Goal: Task Accomplishment & Management: Manage account settings

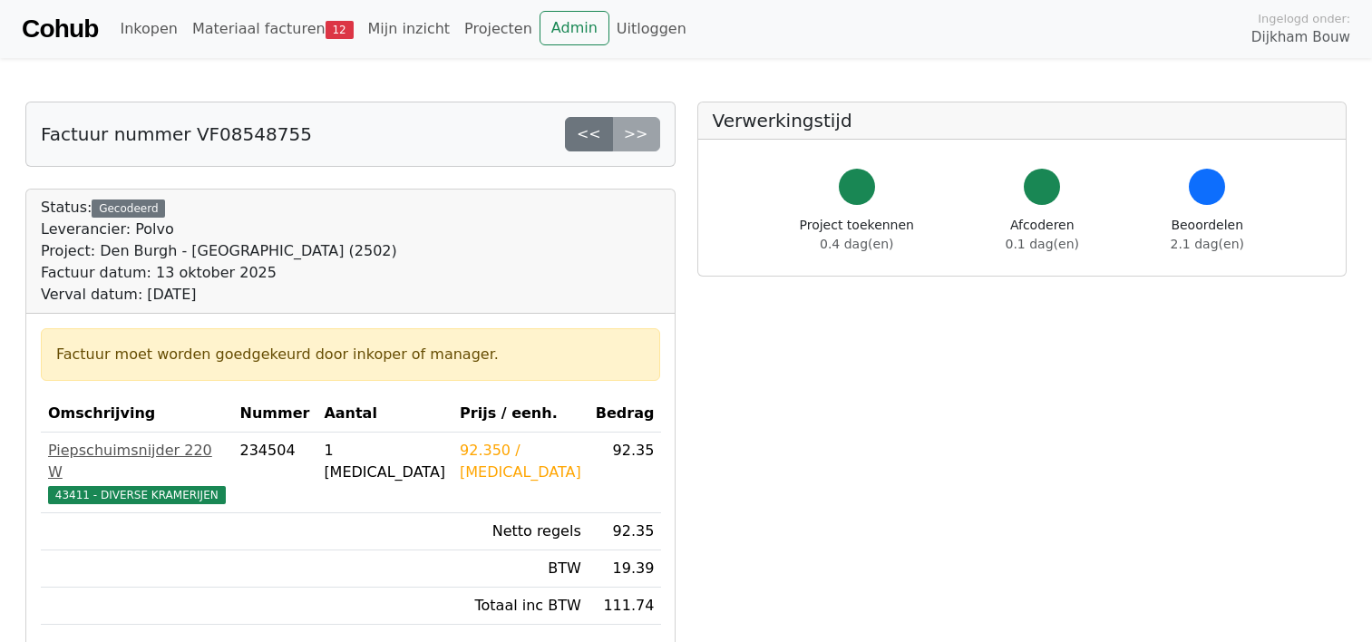
scroll to position [181, 0]
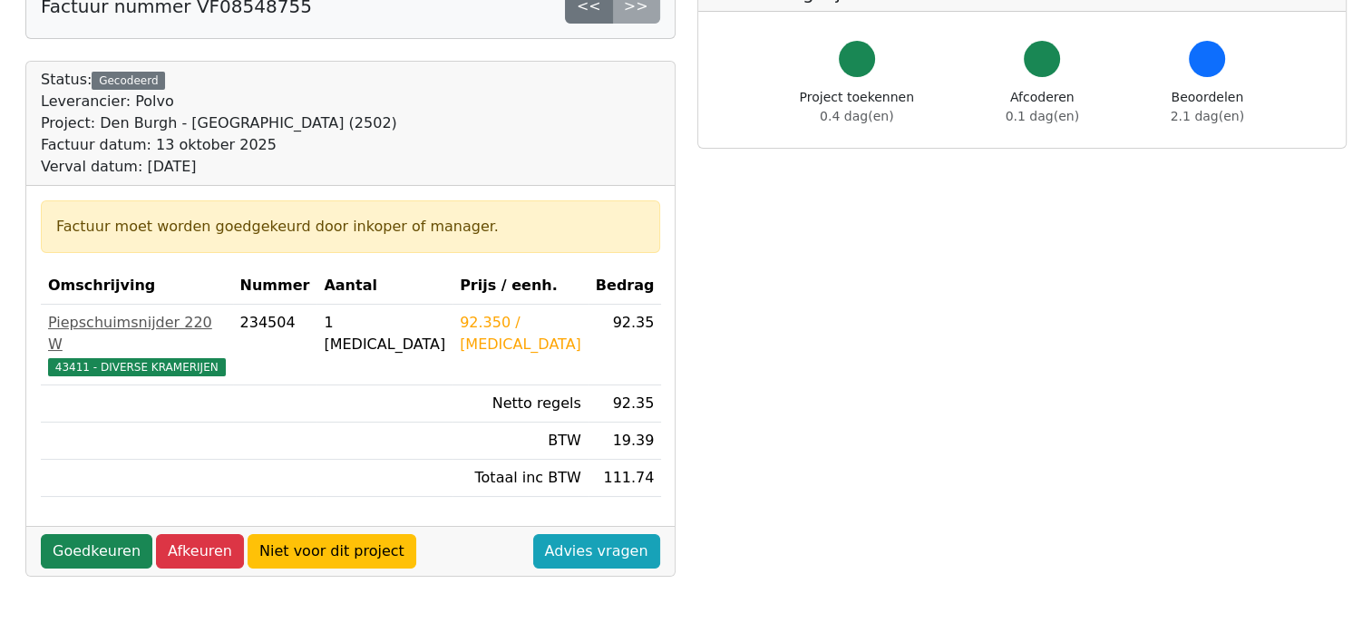
scroll to position [181, 0]
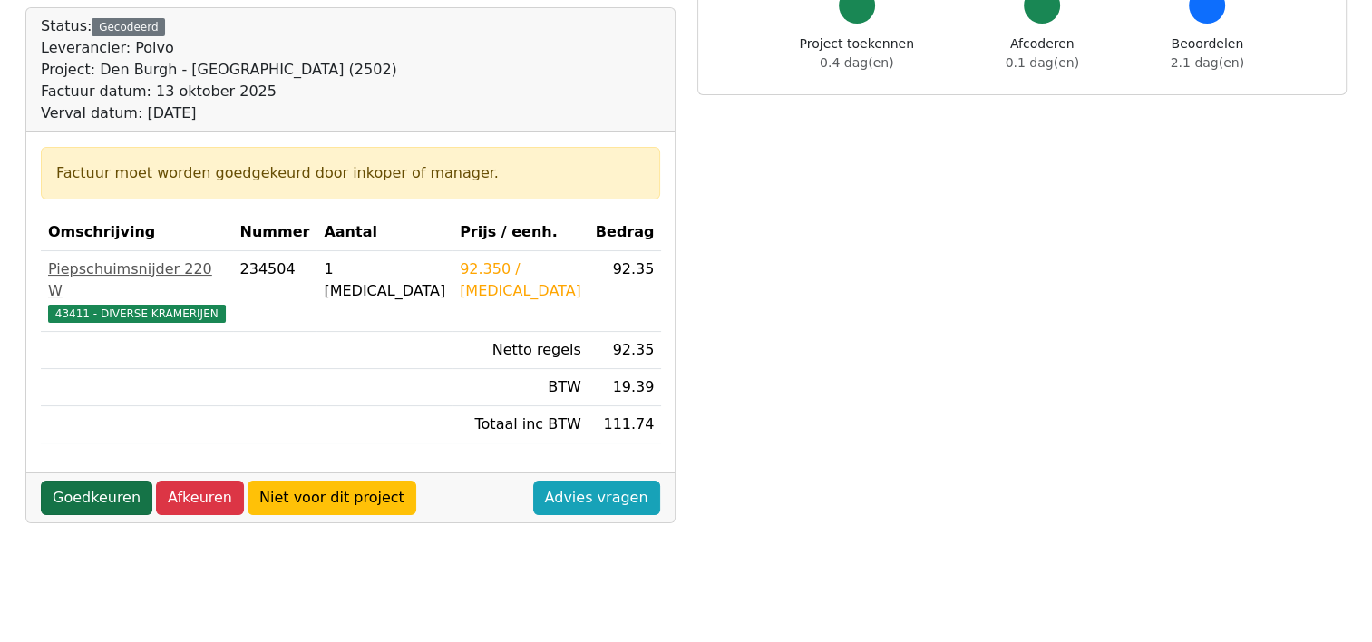
click at [87, 481] on link "Goedkeuren" at bounding box center [97, 498] width 112 height 34
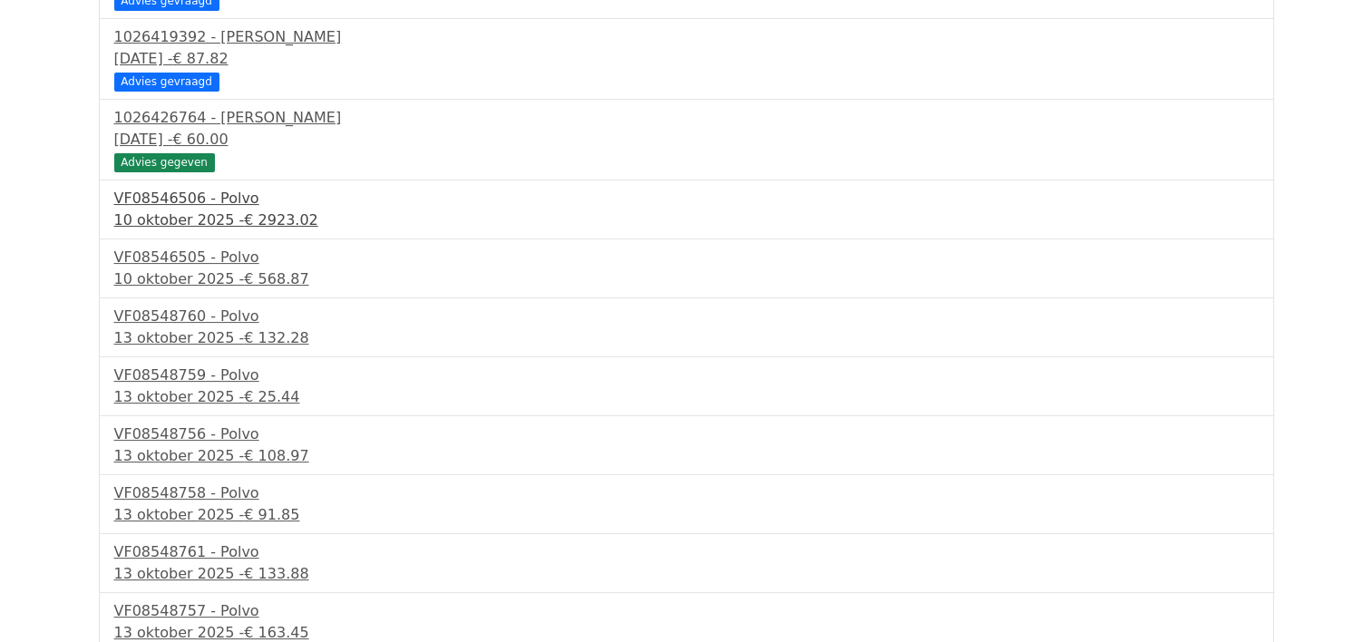
scroll to position [326, 0]
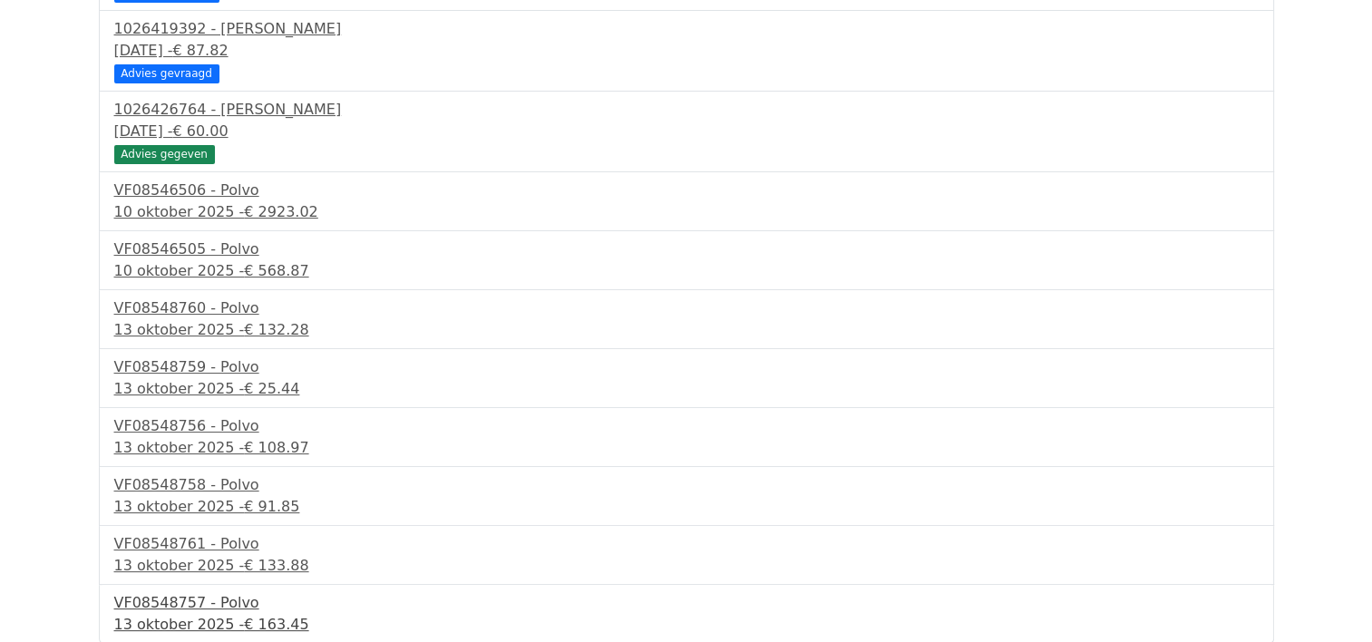
click at [225, 606] on div "VF08548757 - Polvo" at bounding box center [686, 603] width 1145 height 22
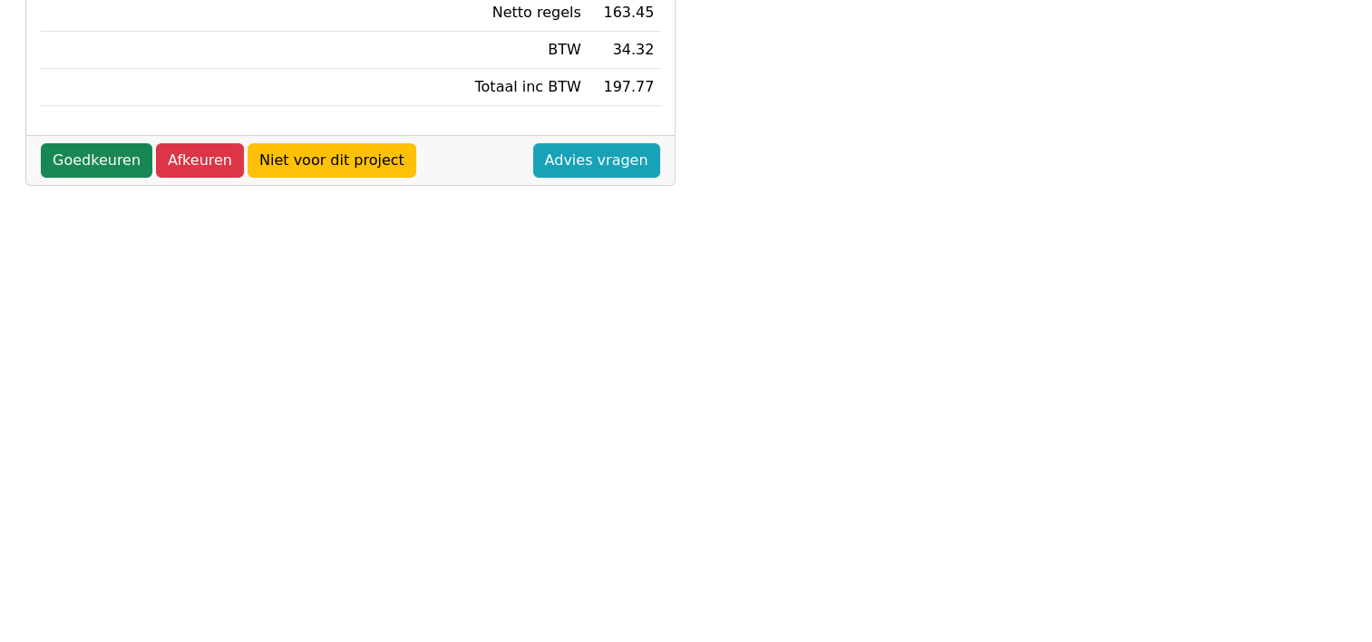
scroll to position [544, 0]
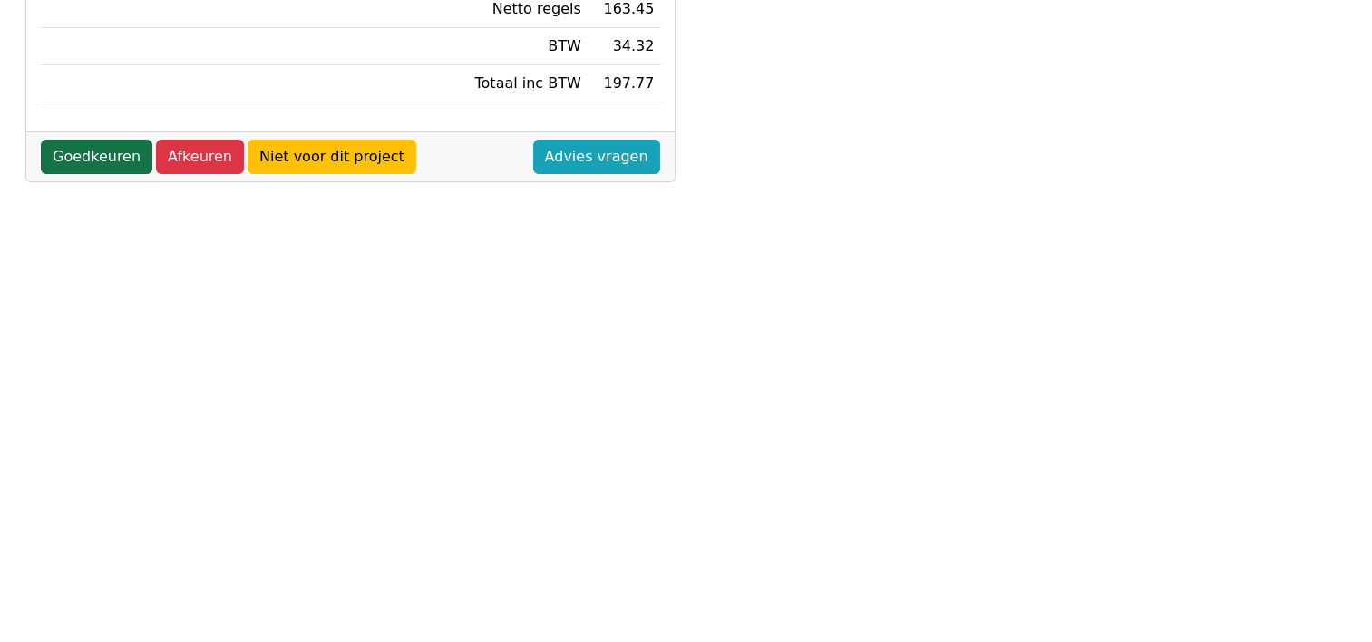
click at [65, 174] on link "Goedkeuren" at bounding box center [97, 157] width 112 height 34
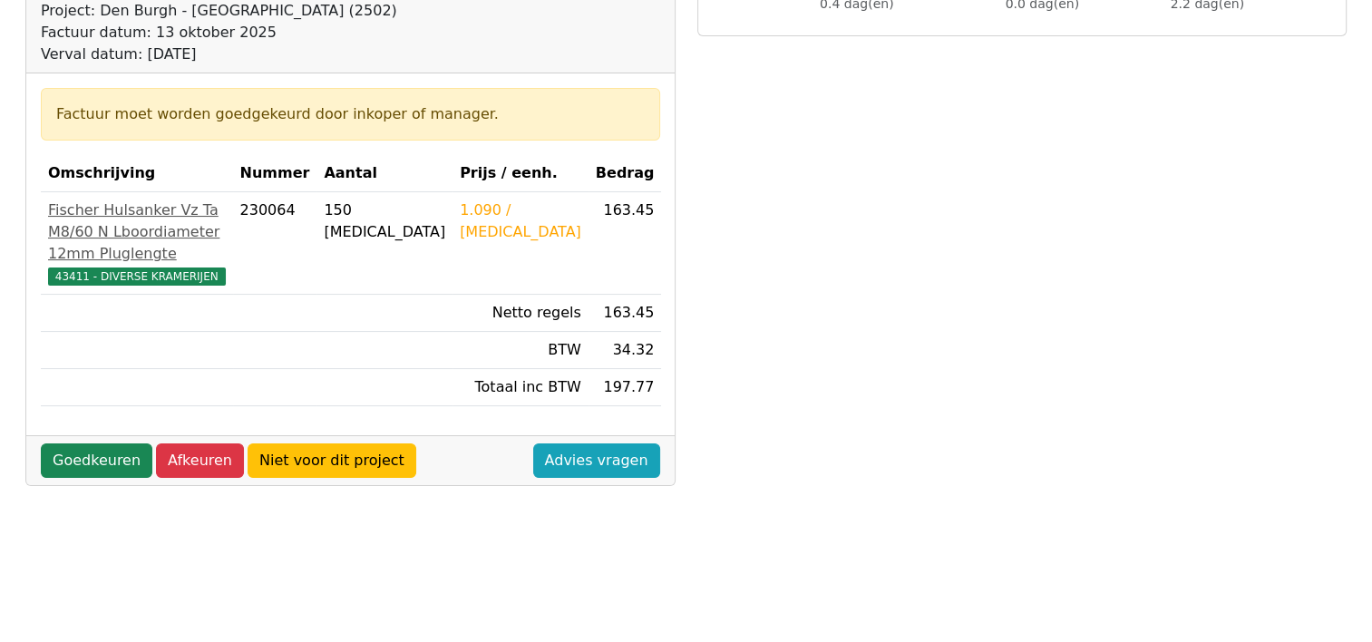
scroll to position [272, 0]
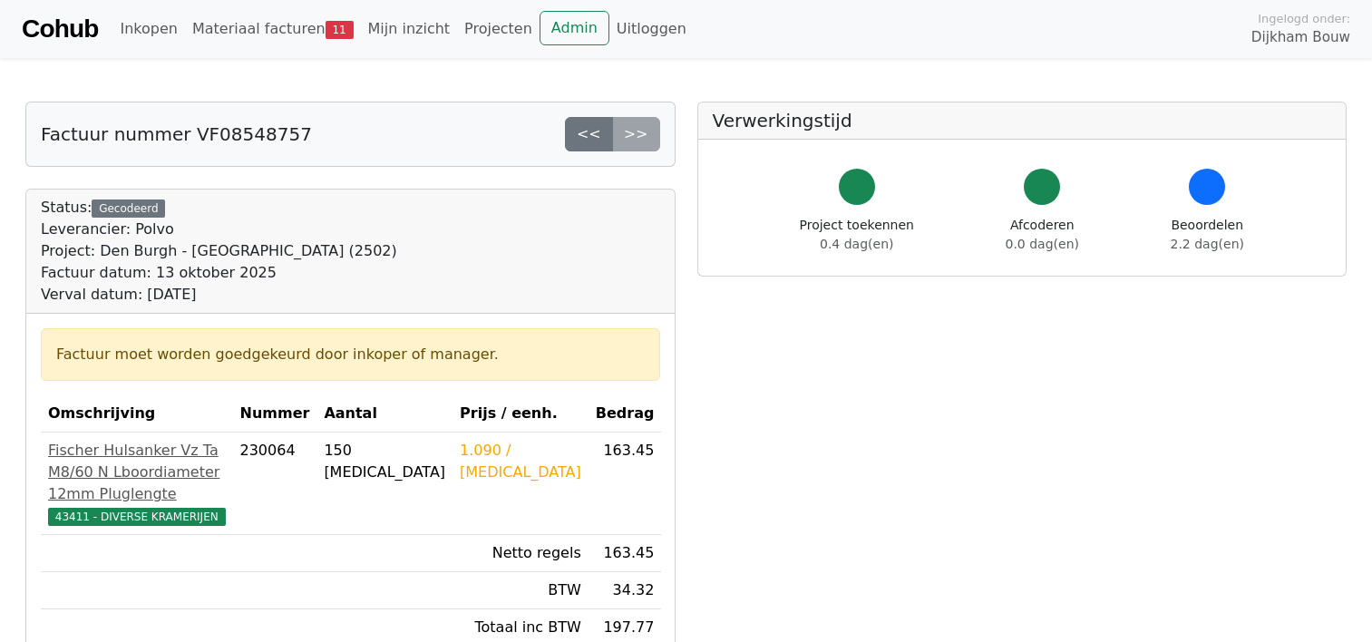
scroll to position [271, 0]
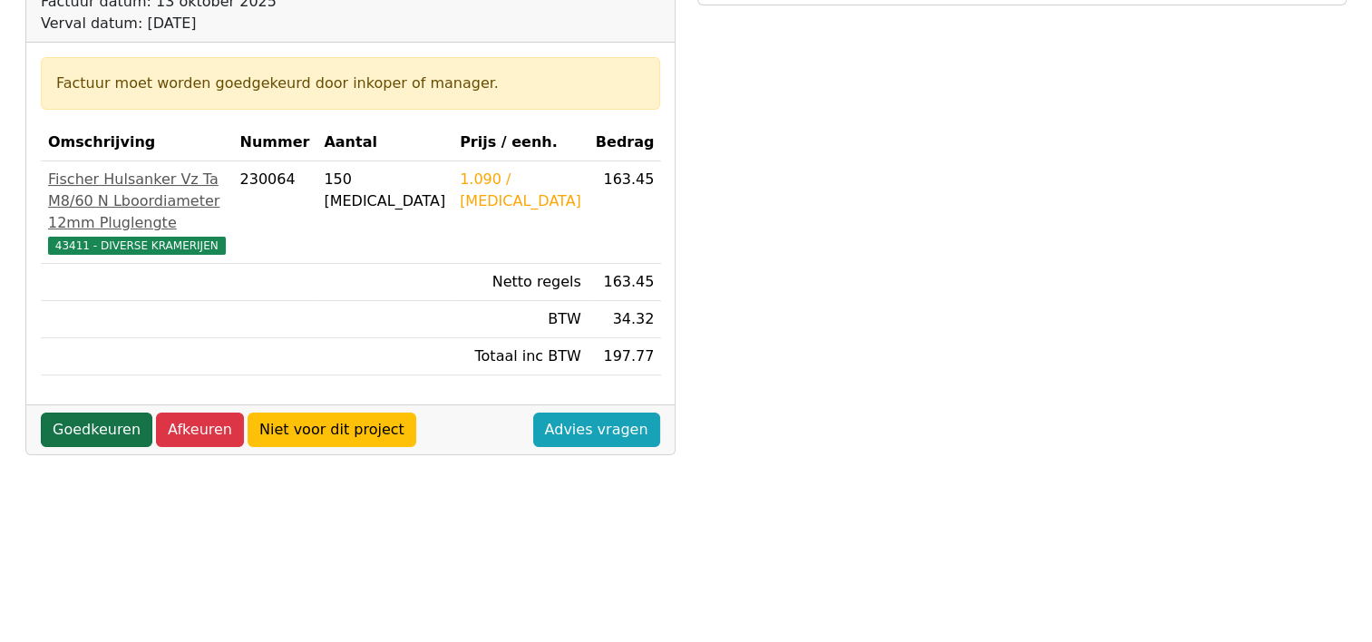
click at [102, 447] on link "Goedkeuren" at bounding box center [97, 430] width 112 height 34
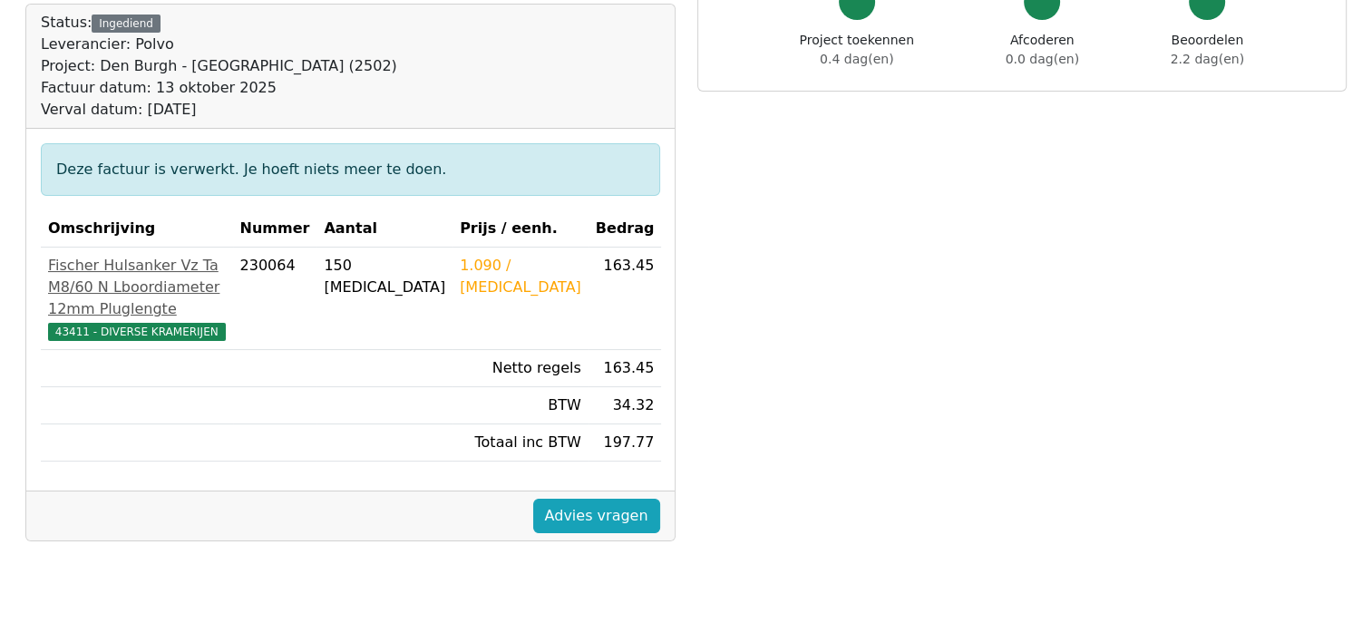
scroll to position [181, 0]
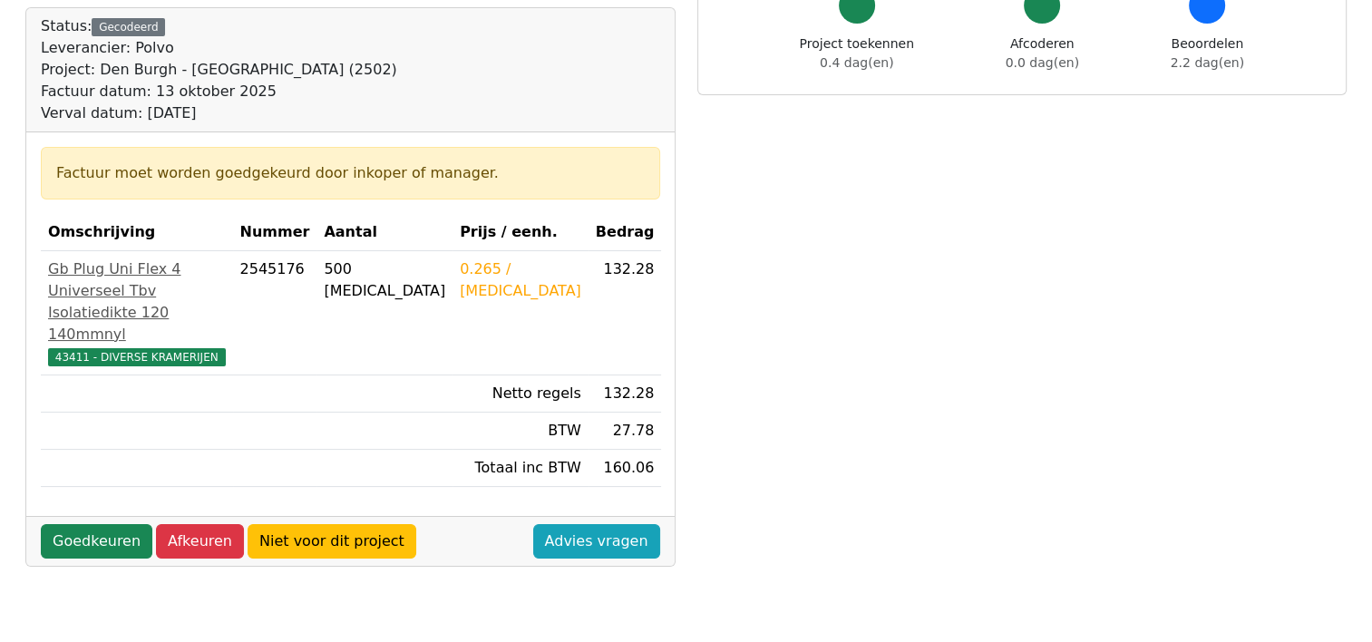
scroll to position [272, 0]
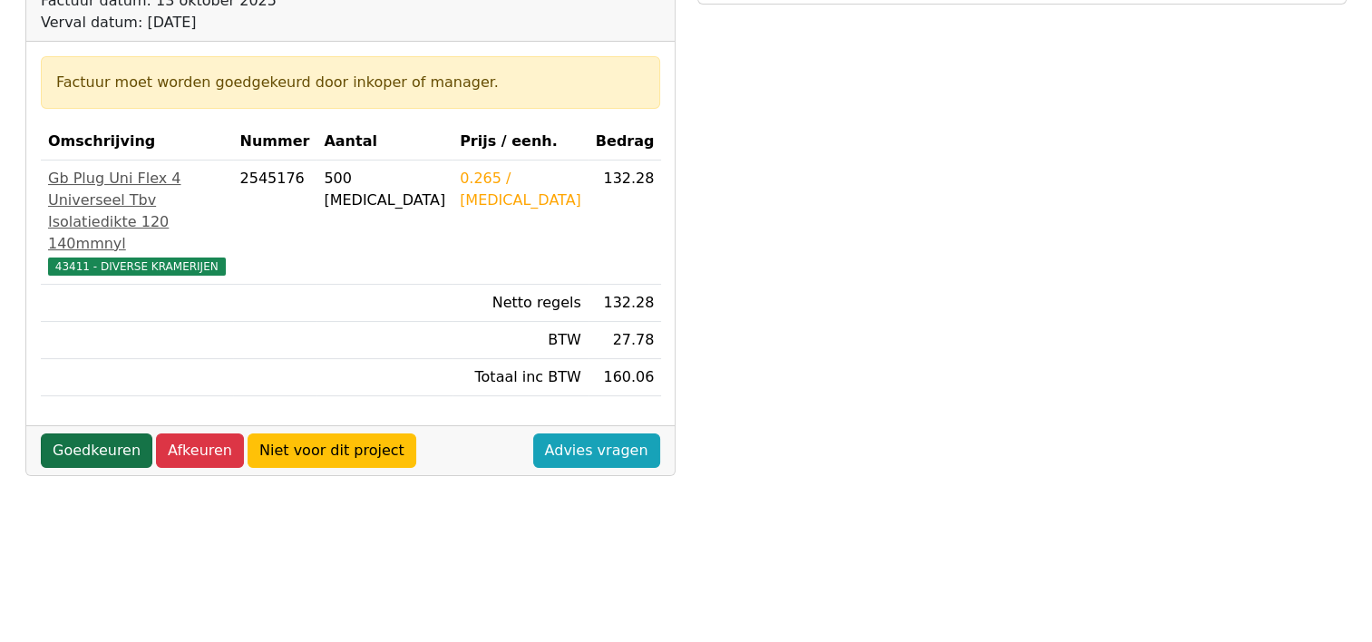
click at [83, 468] on link "Goedkeuren" at bounding box center [97, 451] width 112 height 34
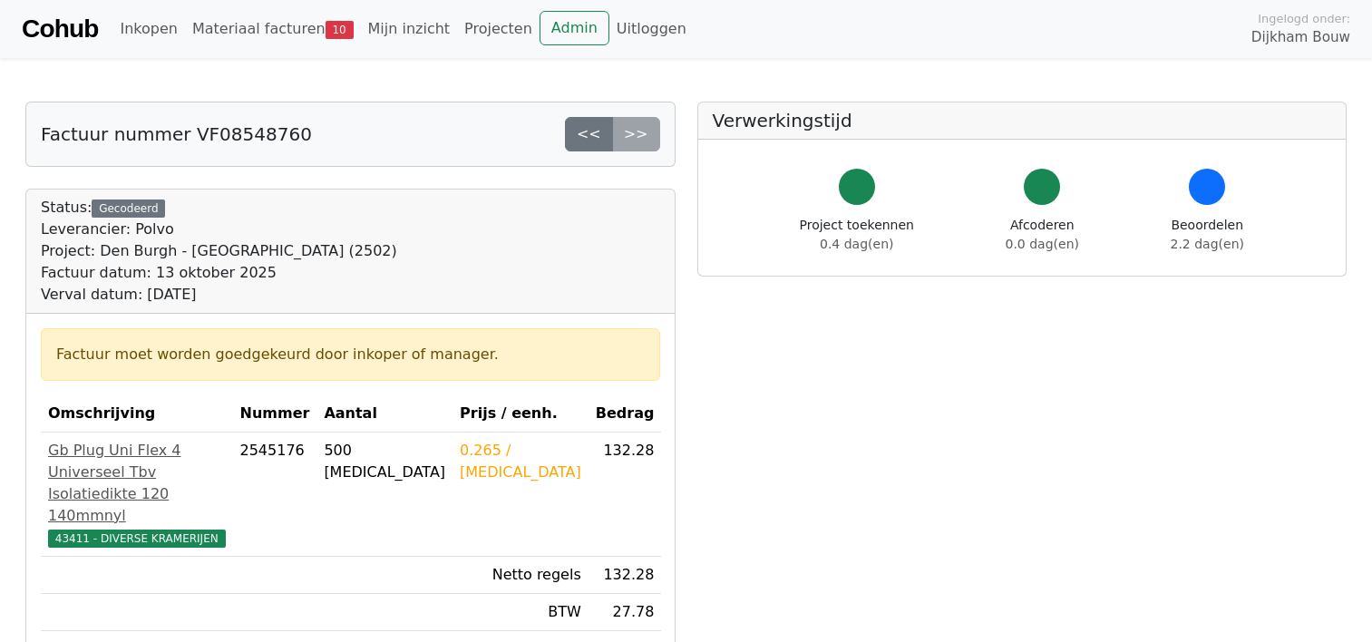
scroll to position [271, 0]
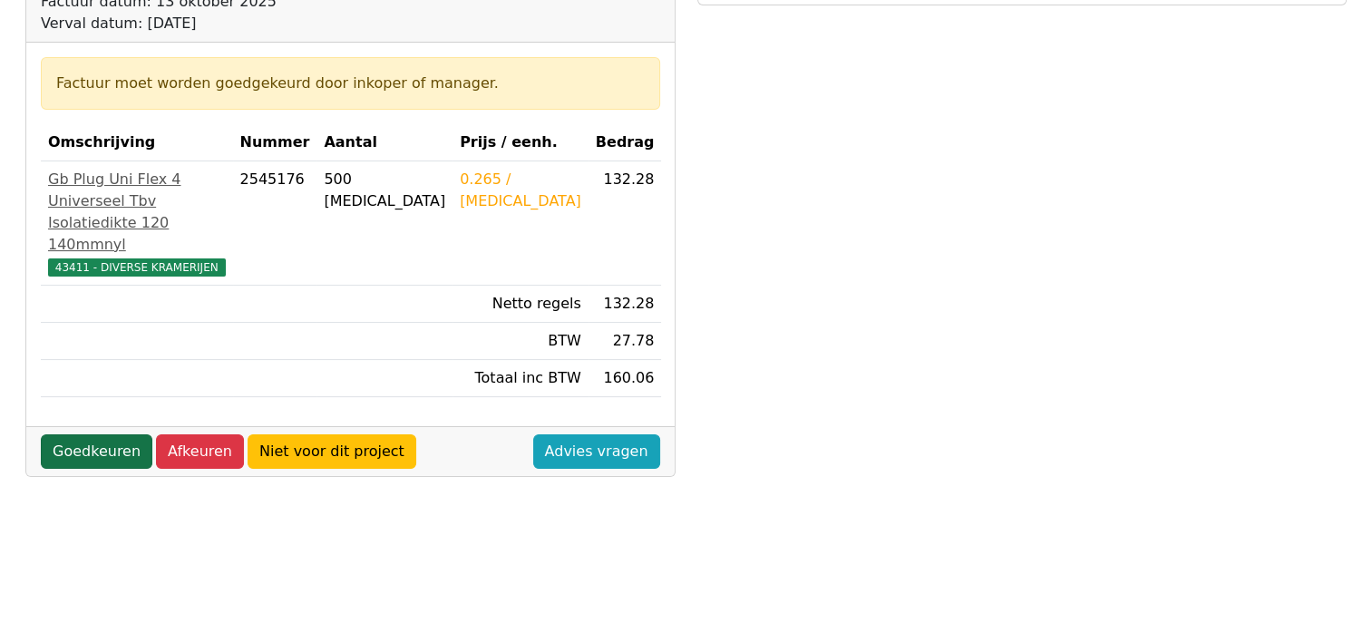
click at [84, 468] on link "Goedkeuren" at bounding box center [97, 451] width 112 height 34
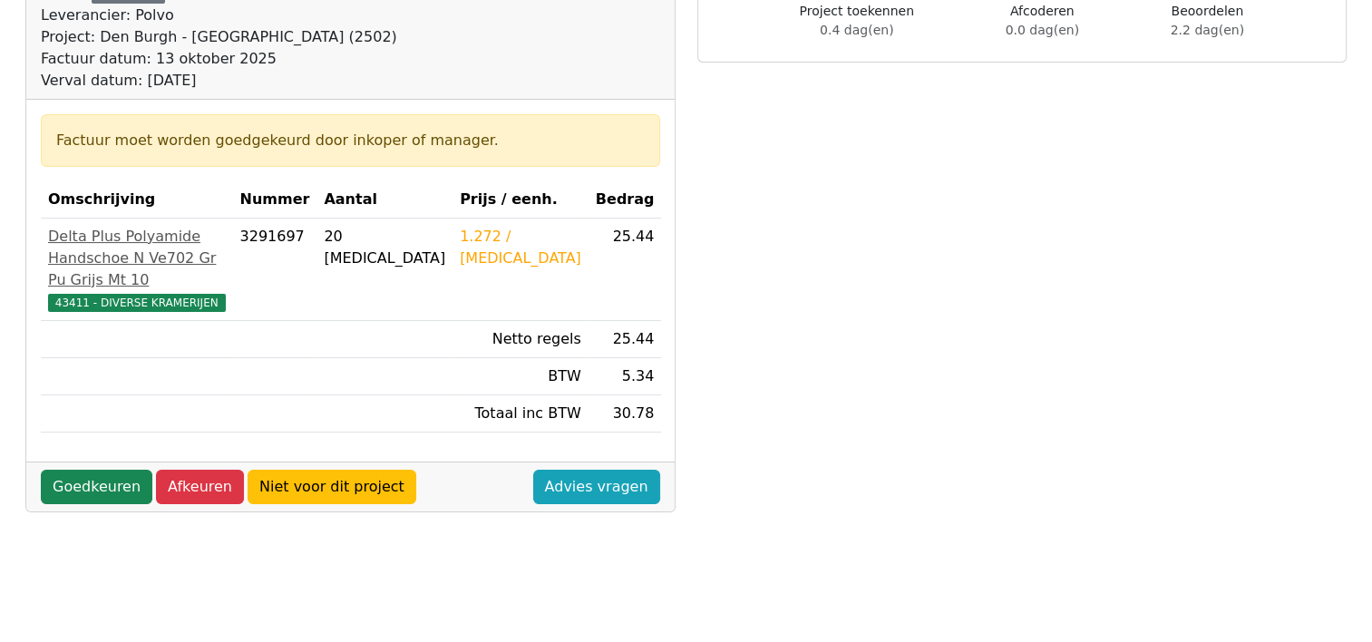
scroll to position [272, 0]
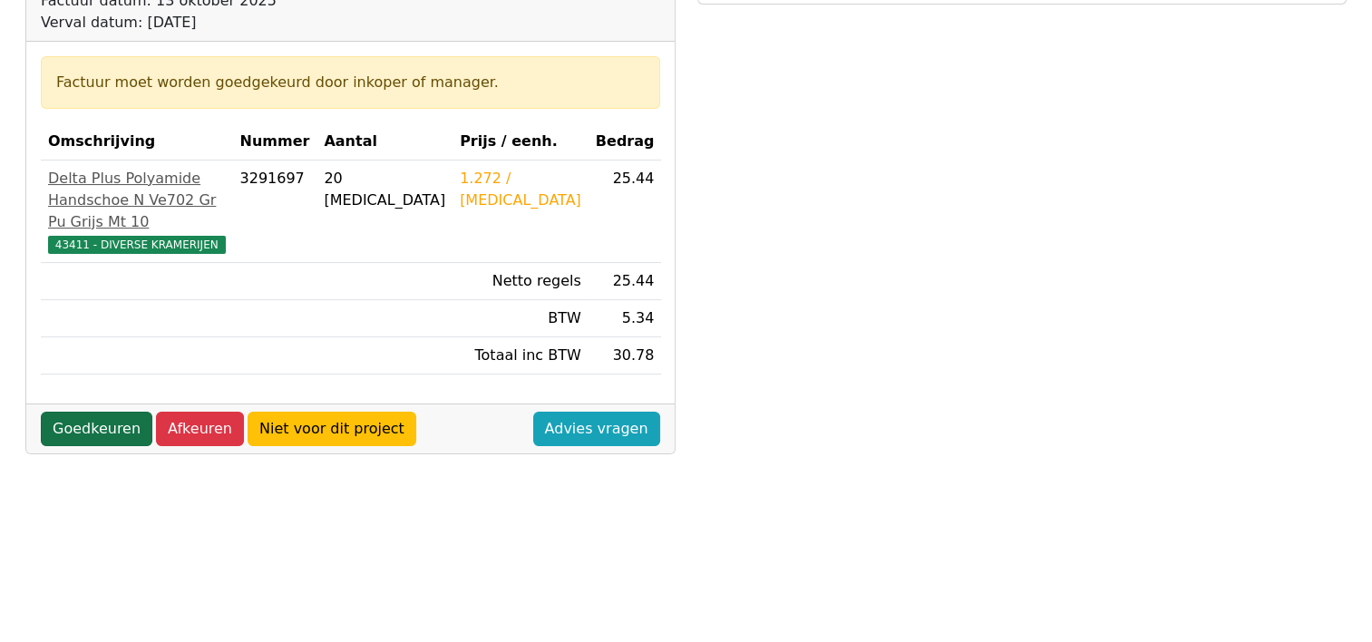
click at [92, 446] on link "Goedkeuren" at bounding box center [97, 429] width 112 height 34
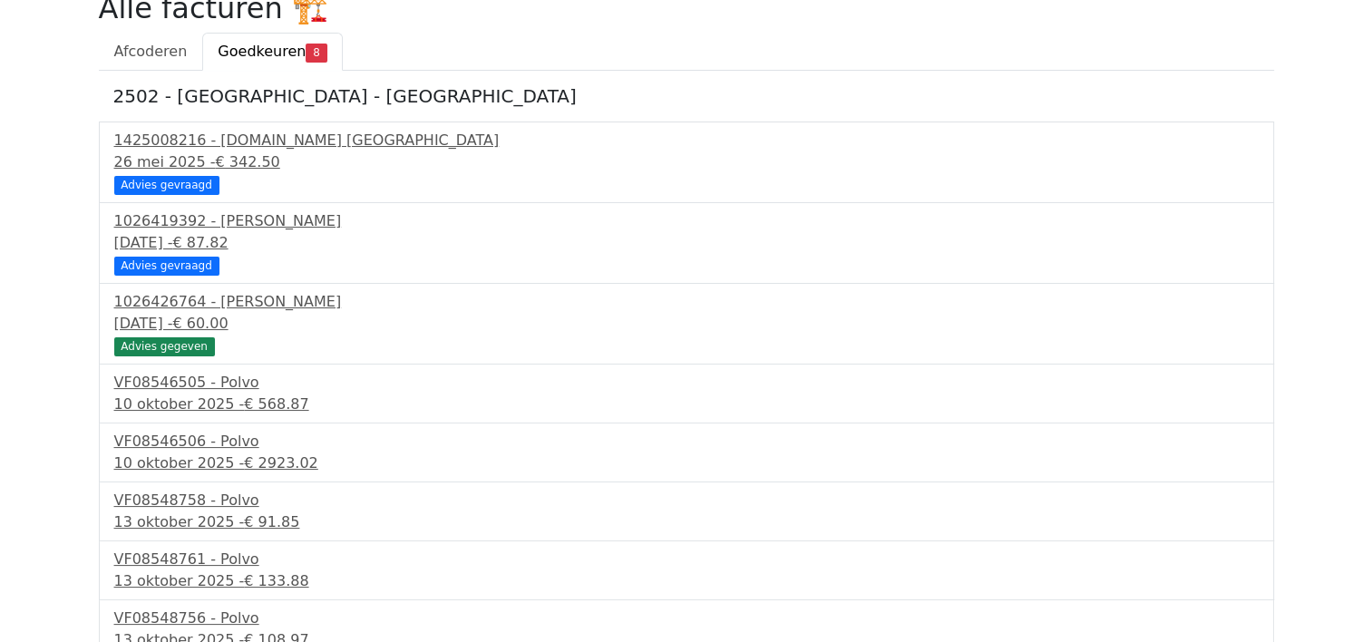
scroll to position [150, 0]
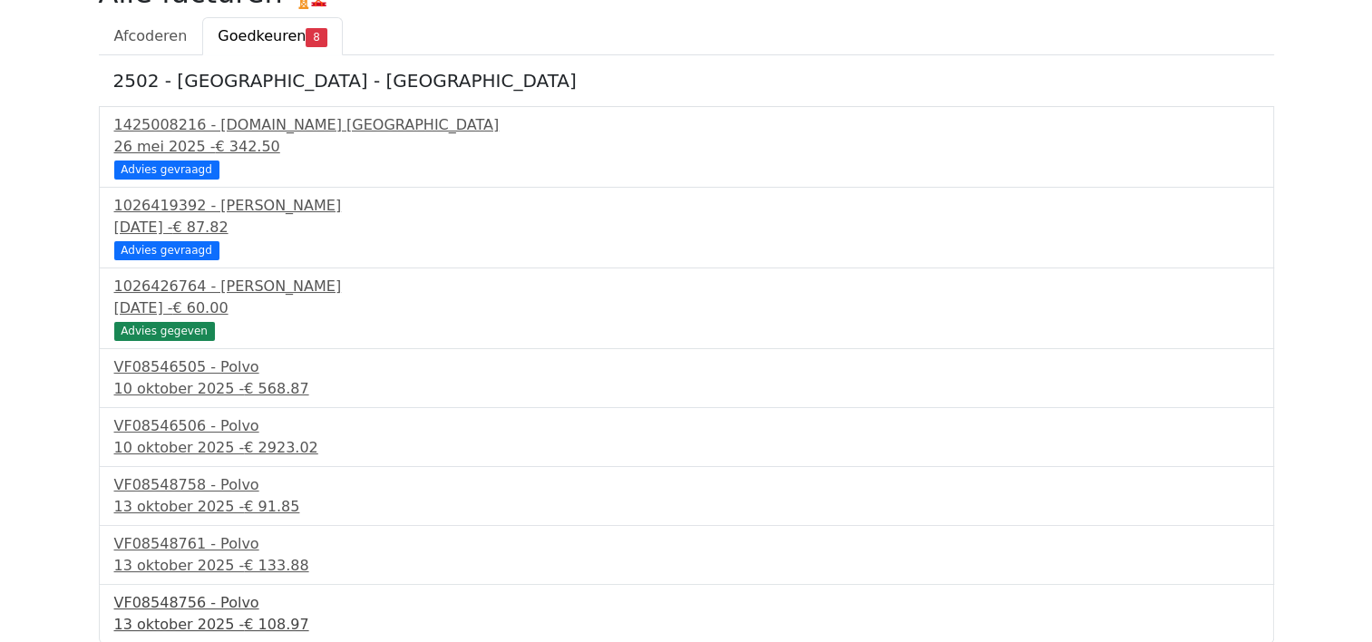
click at [154, 599] on div "VF08548756 - Polvo" at bounding box center [686, 603] width 1145 height 22
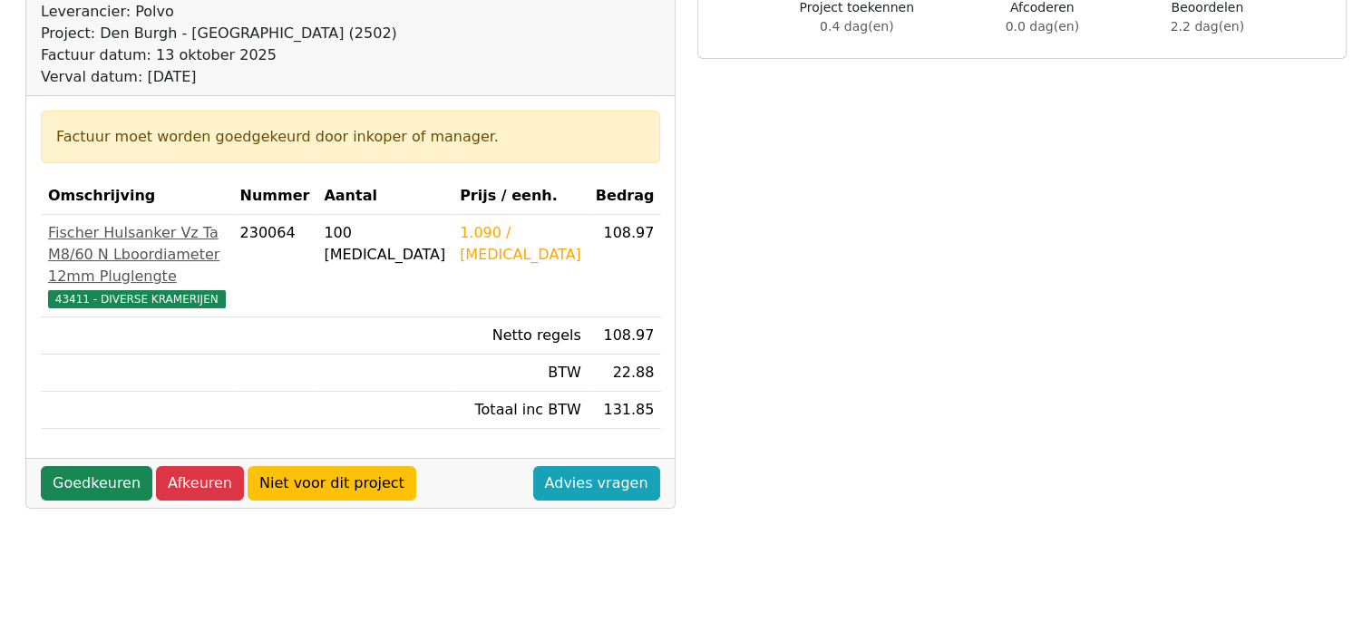
scroll to position [453, 0]
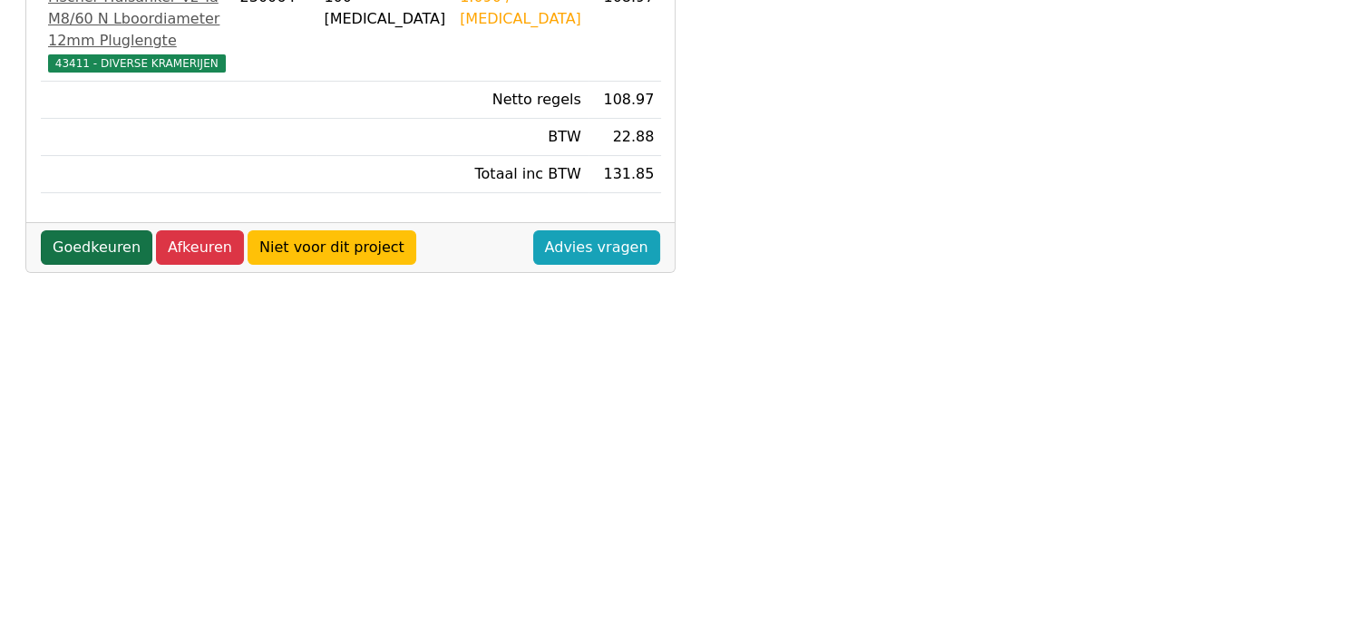
click at [103, 265] on link "Goedkeuren" at bounding box center [97, 247] width 112 height 34
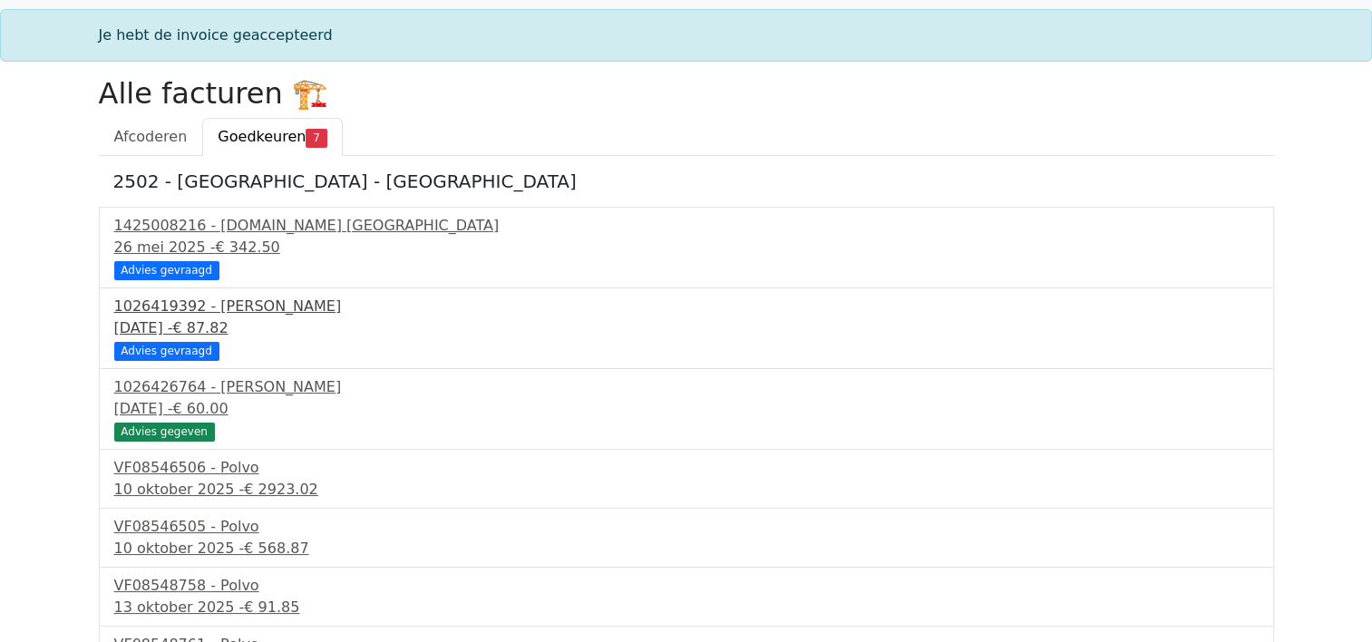
scroll to position [91, 0]
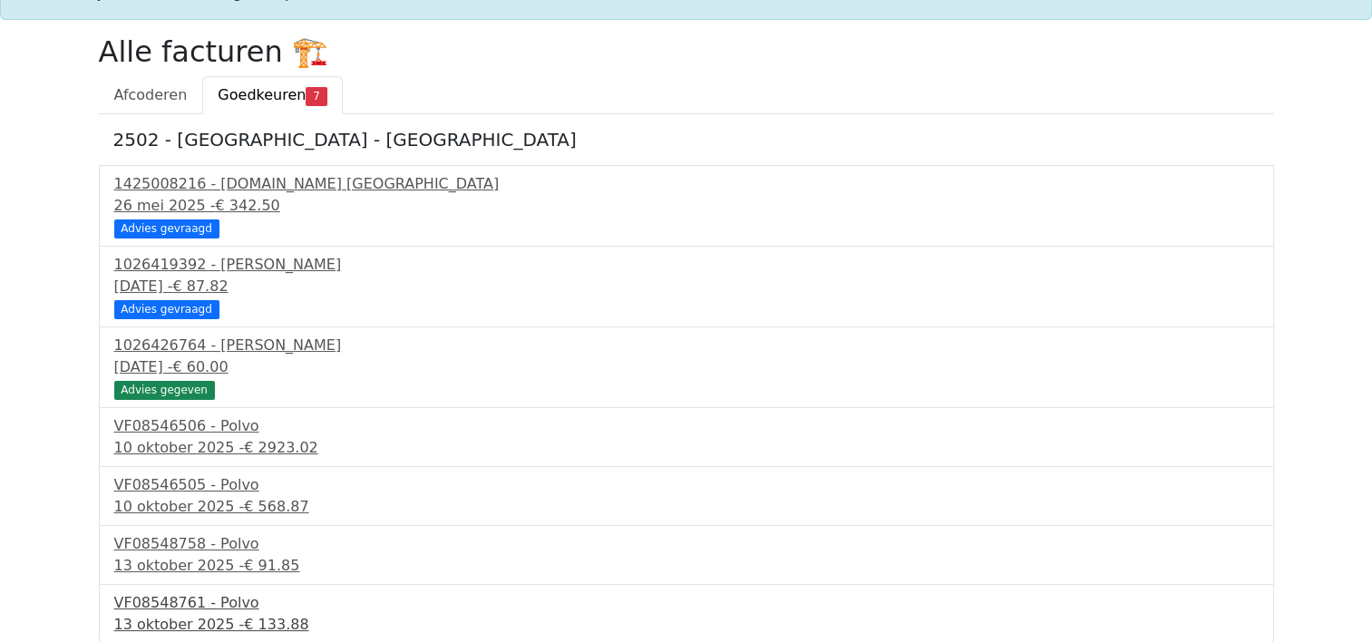
click at [221, 606] on div "VF08548761 - Polvo" at bounding box center [686, 603] width 1145 height 22
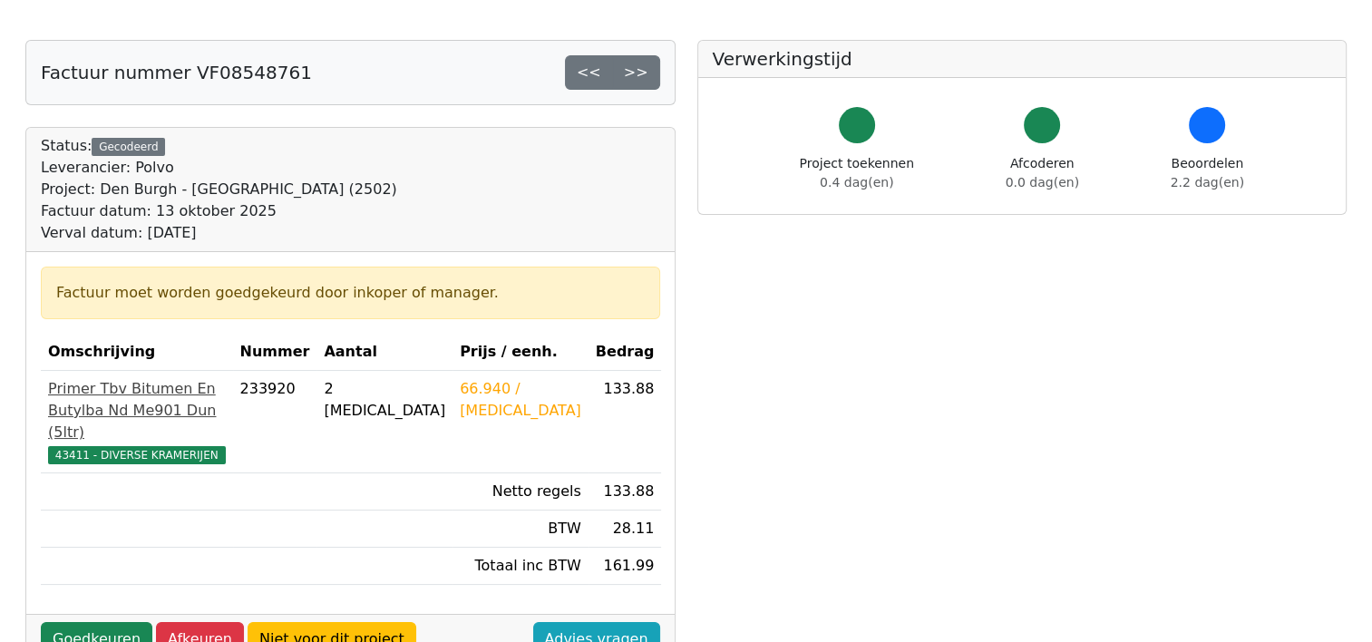
scroll to position [91, 0]
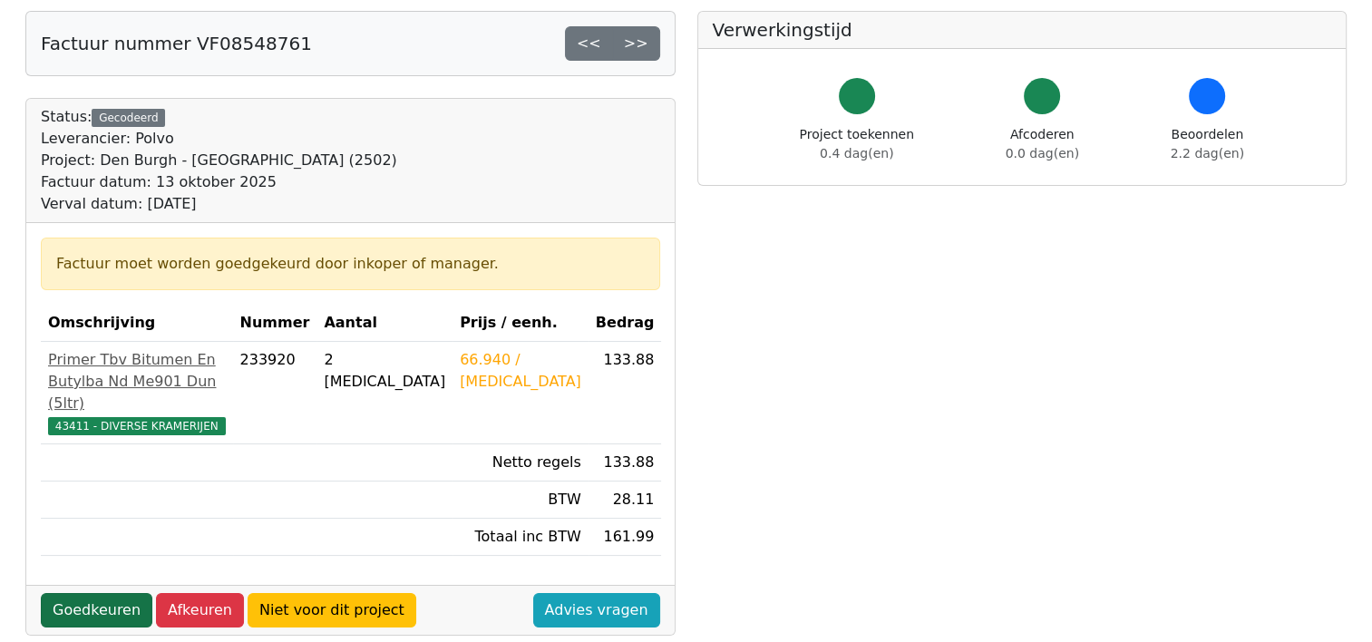
click at [72, 615] on link "Goedkeuren" at bounding box center [97, 610] width 112 height 34
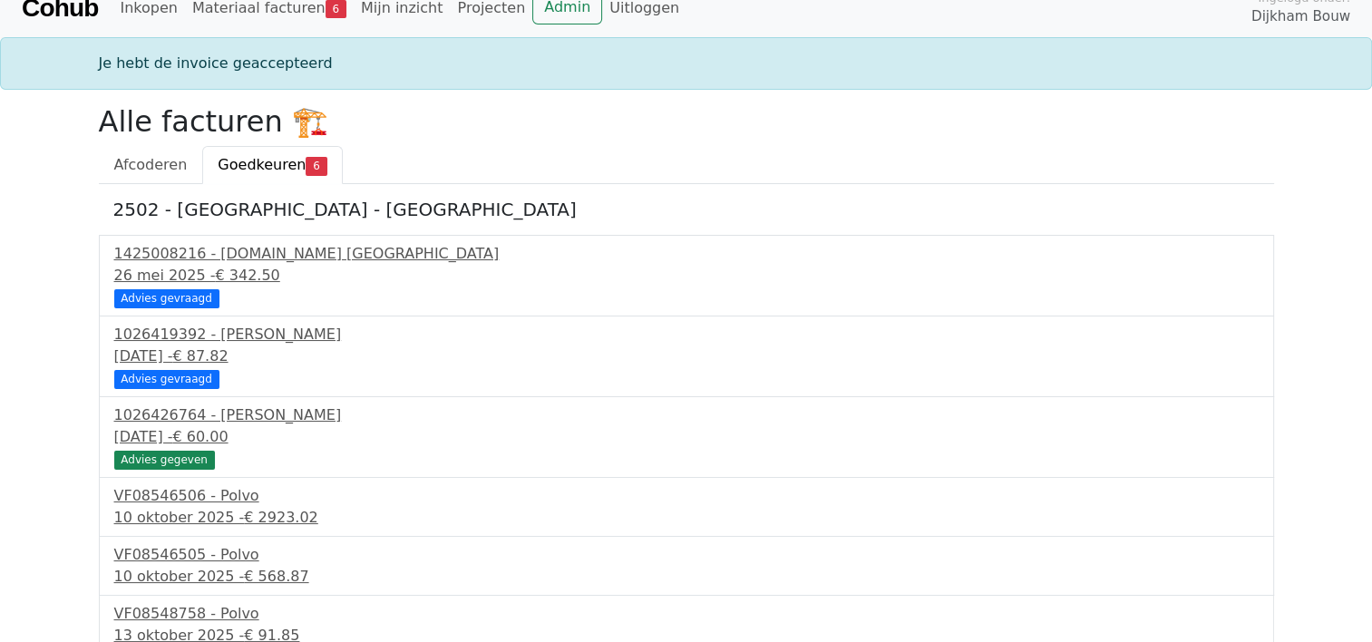
scroll to position [33, 0]
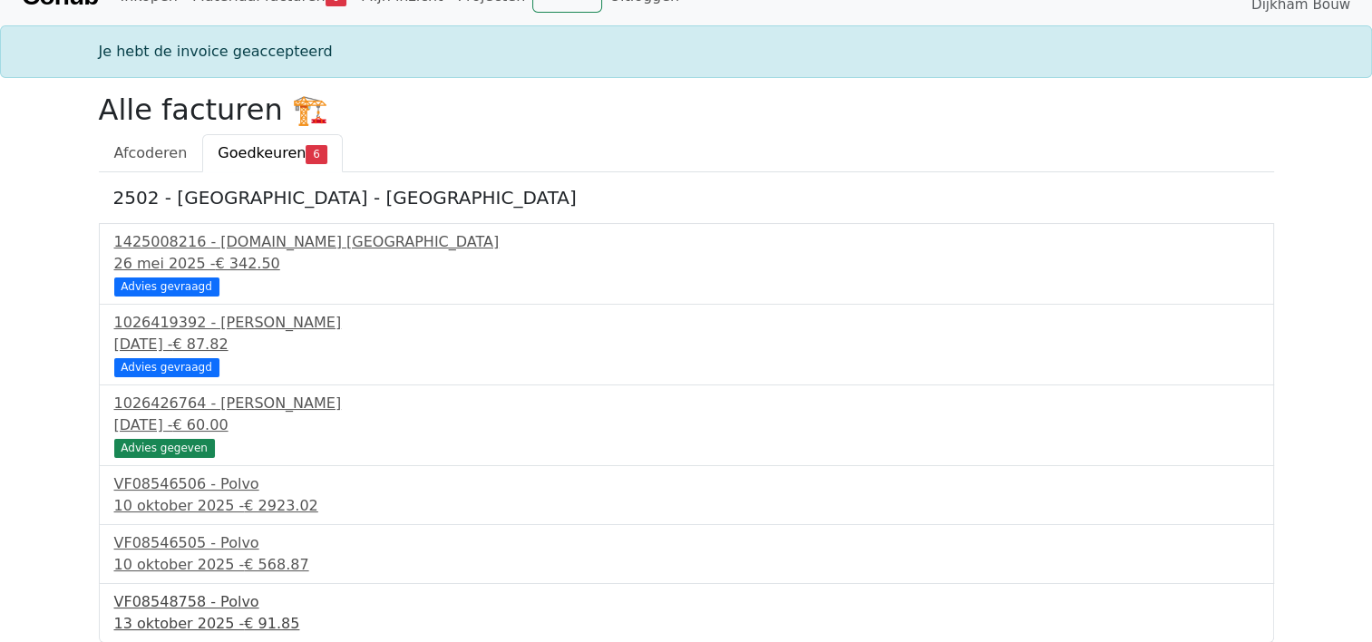
click at [231, 602] on div "VF08548758 - Polvo" at bounding box center [686, 602] width 1145 height 22
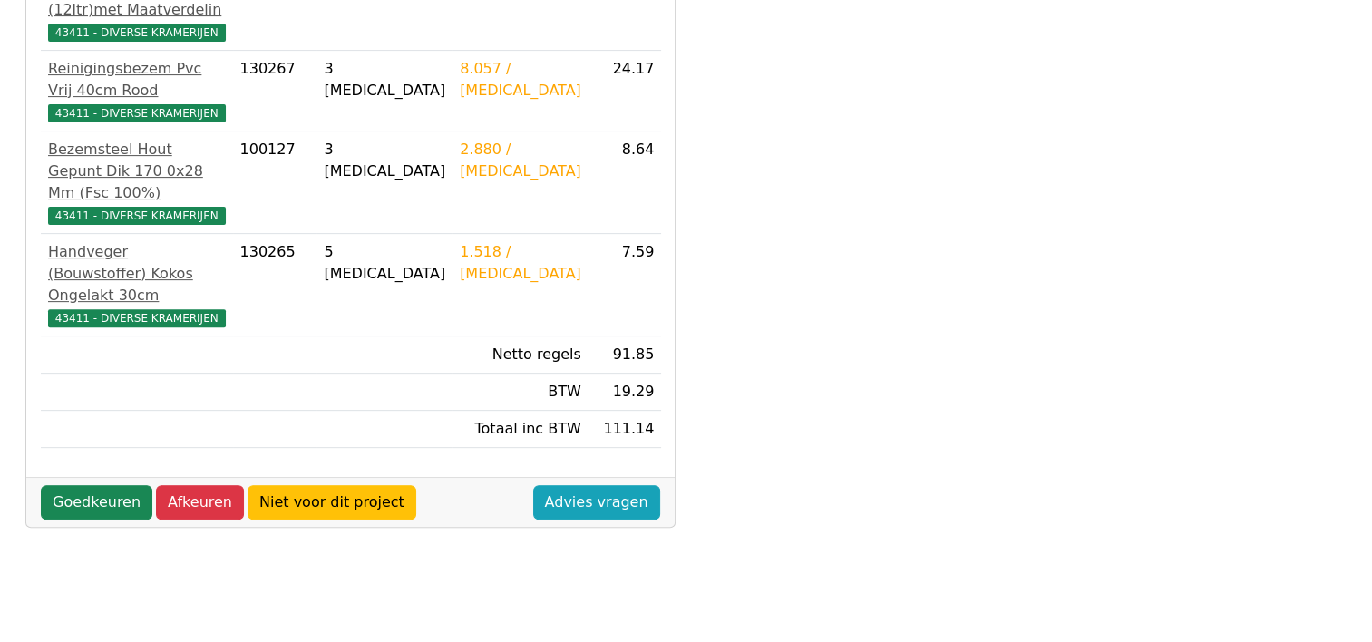
scroll to position [635, 0]
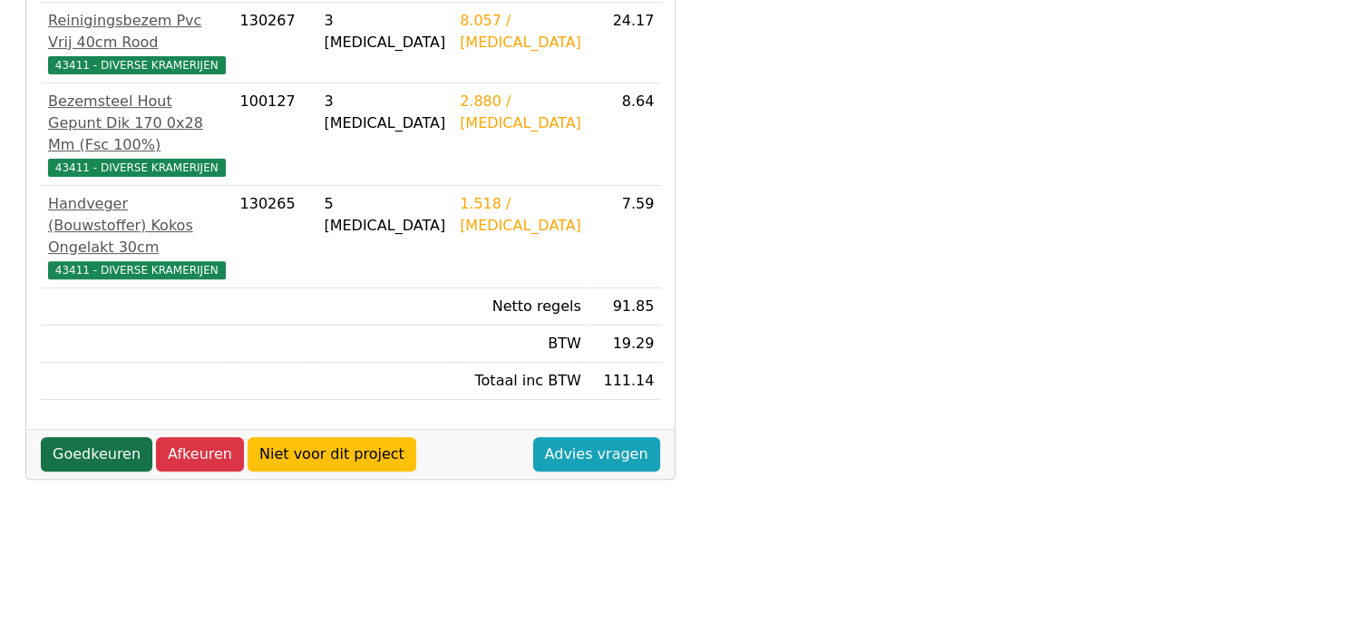
click at [93, 437] on link "Goedkeuren" at bounding box center [97, 454] width 112 height 34
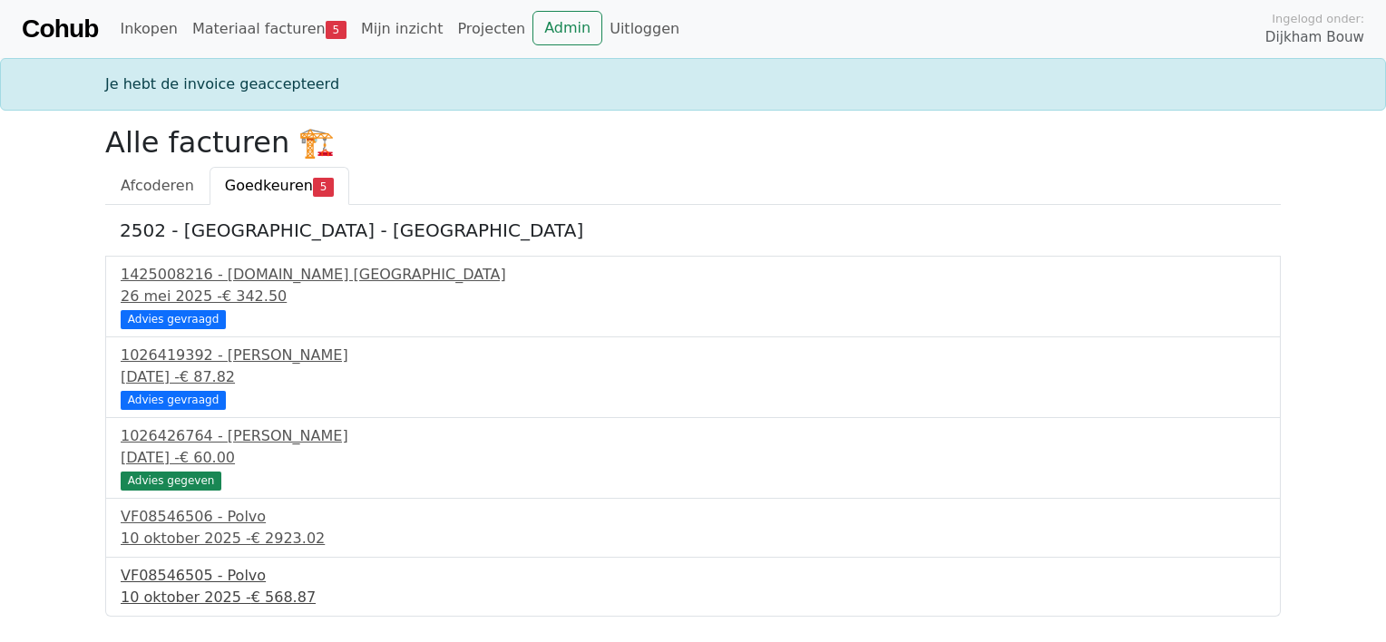
click at [184, 573] on div "VF08546505 - Polvo" at bounding box center [693, 576] width 1145 height 22
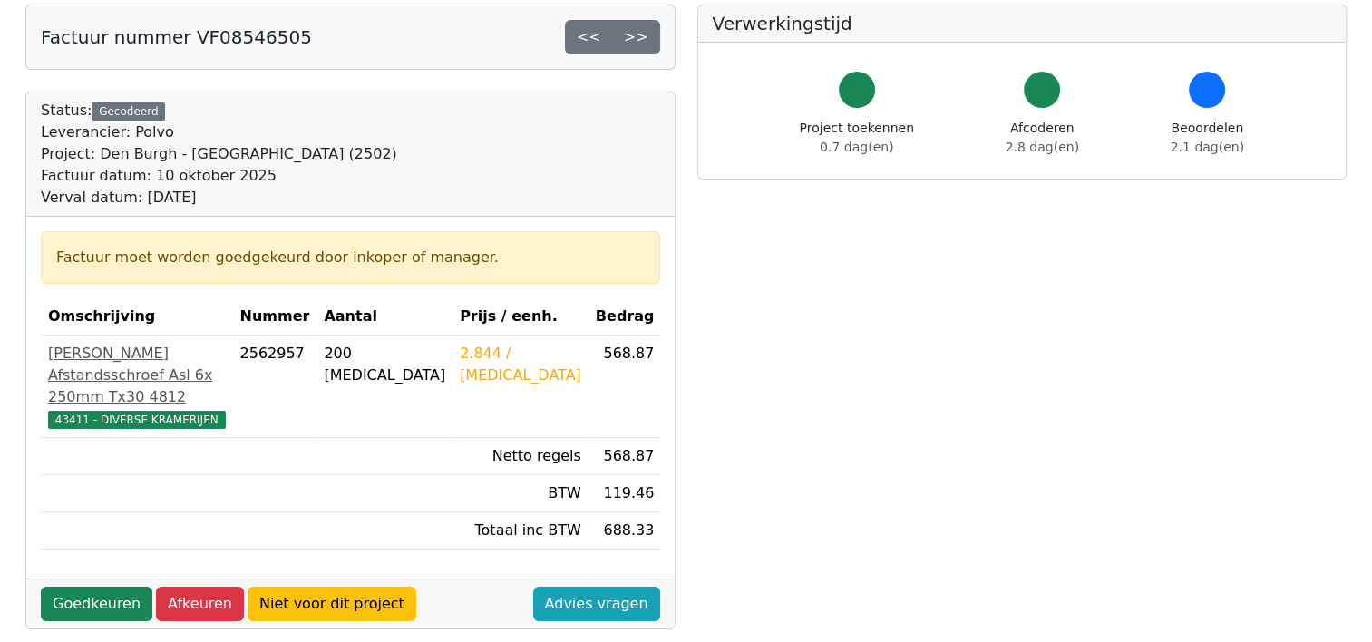
scroll to position [181, 0]
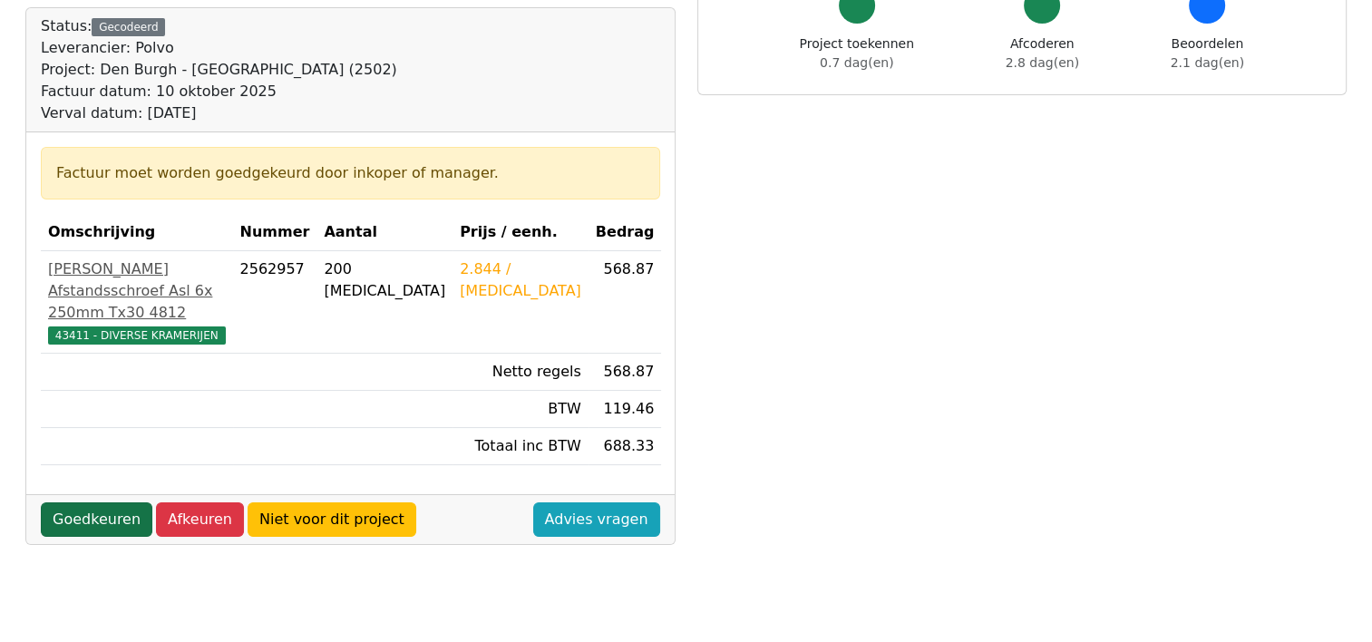
click at [87, 518] on link "Goedkeuren" at bounding box center [97, 519] width 112 height 34
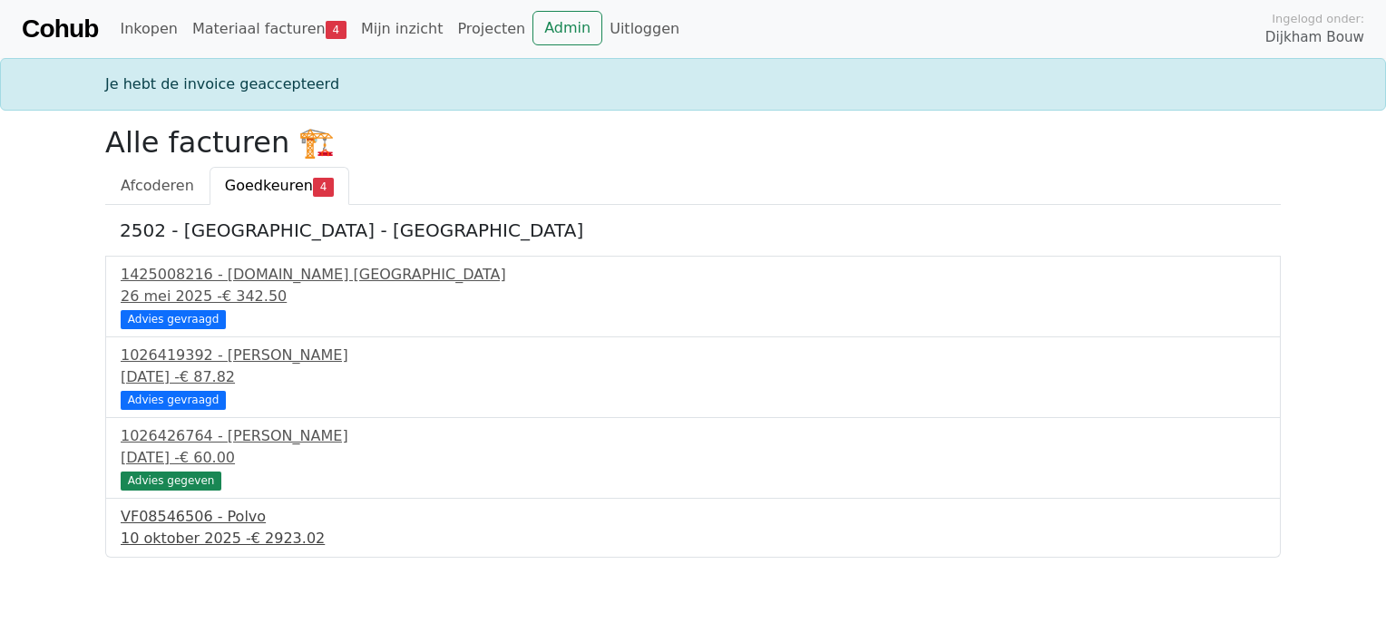
click at [142, 516] on div "VF08546506 - Polvo" at bounding box center [693, 517] width 1145 height 22
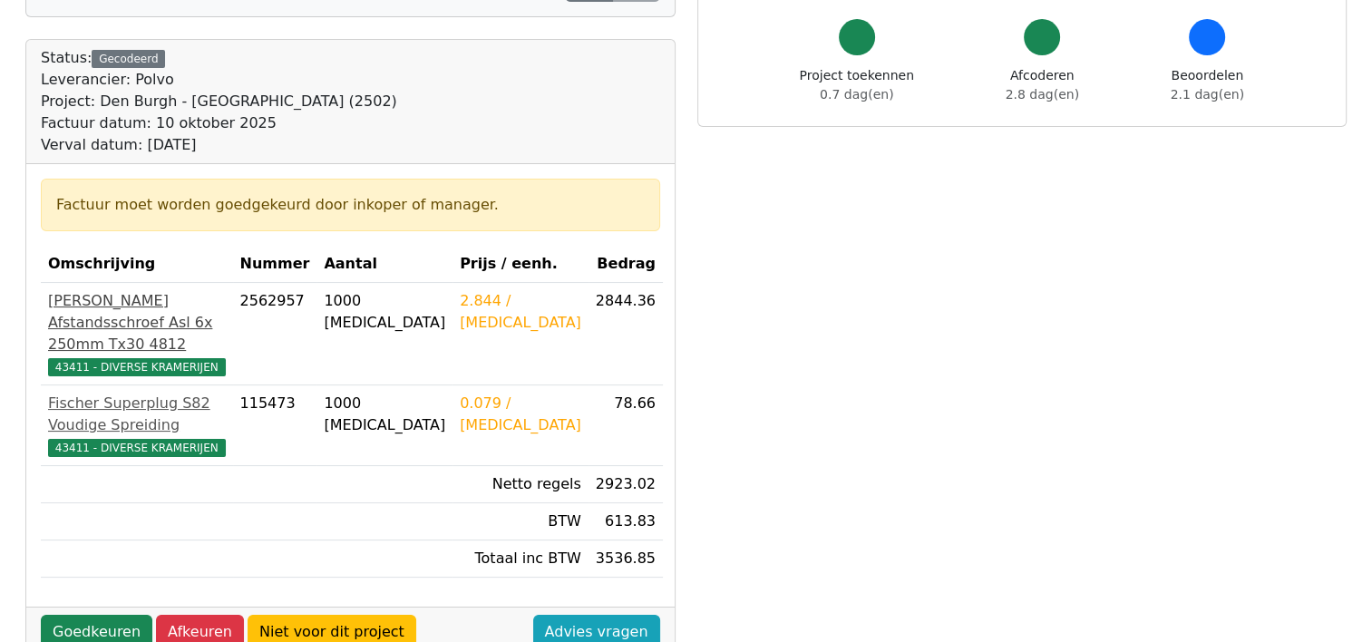
scroll to position [181, 0]
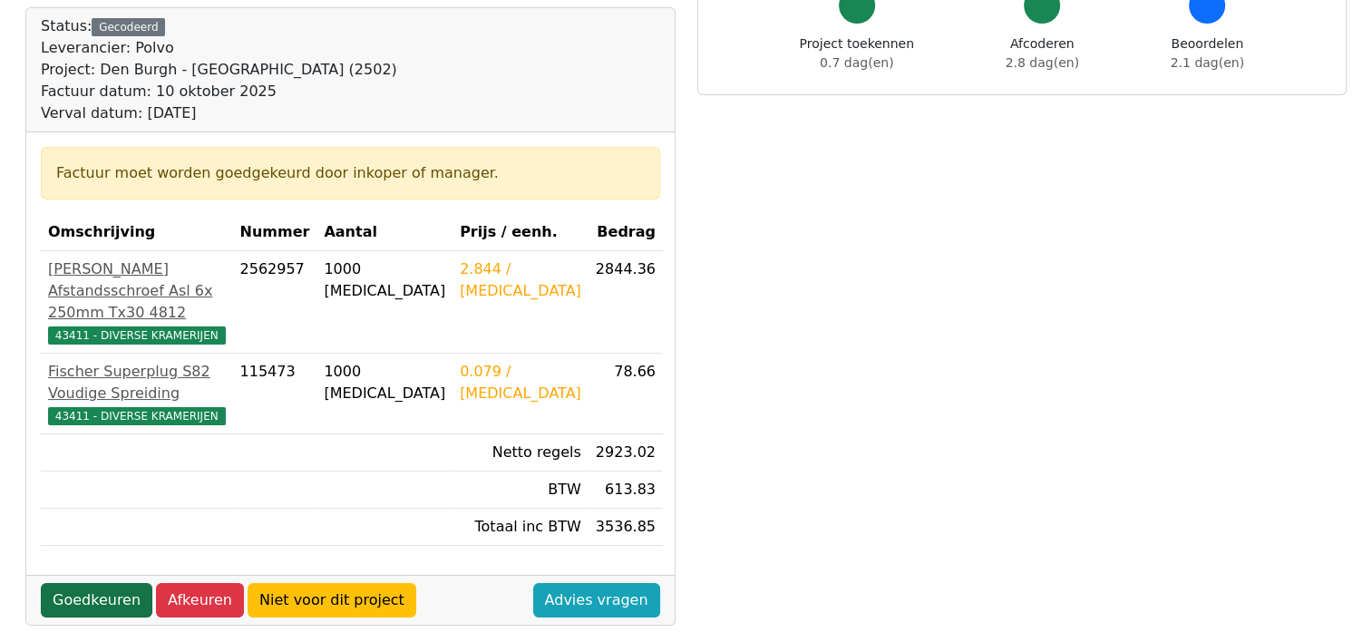
click at [84, 583] on link "Goedkeuren" at bounding box center [97, 600] width 112 height 34
